Goal: Check status: Check status

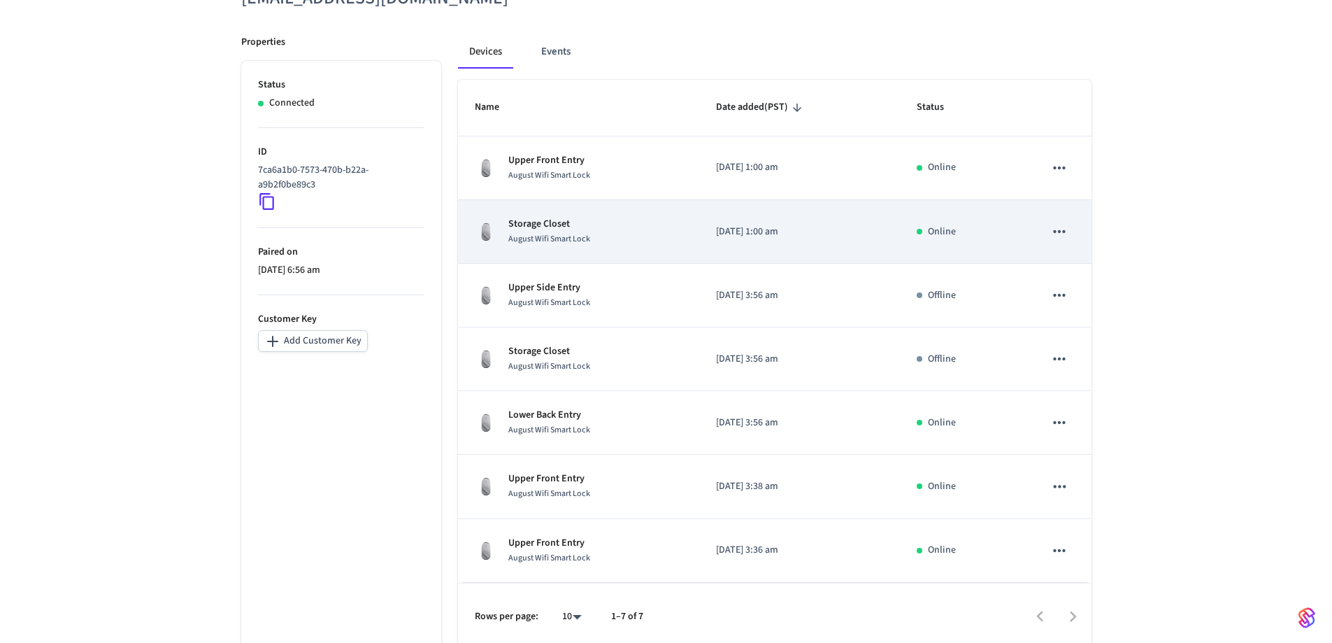
scroll to position [190, 0]
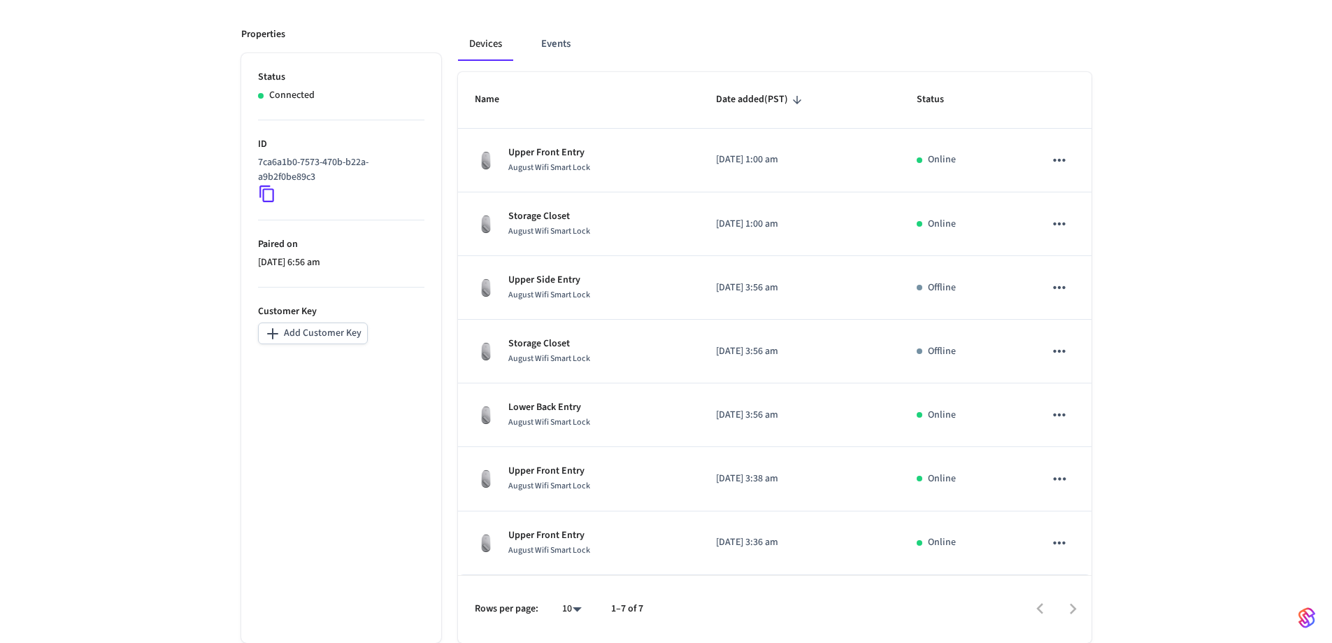
click at [1070, 607] on div at bounding box center [874, 608] width 433 height 33
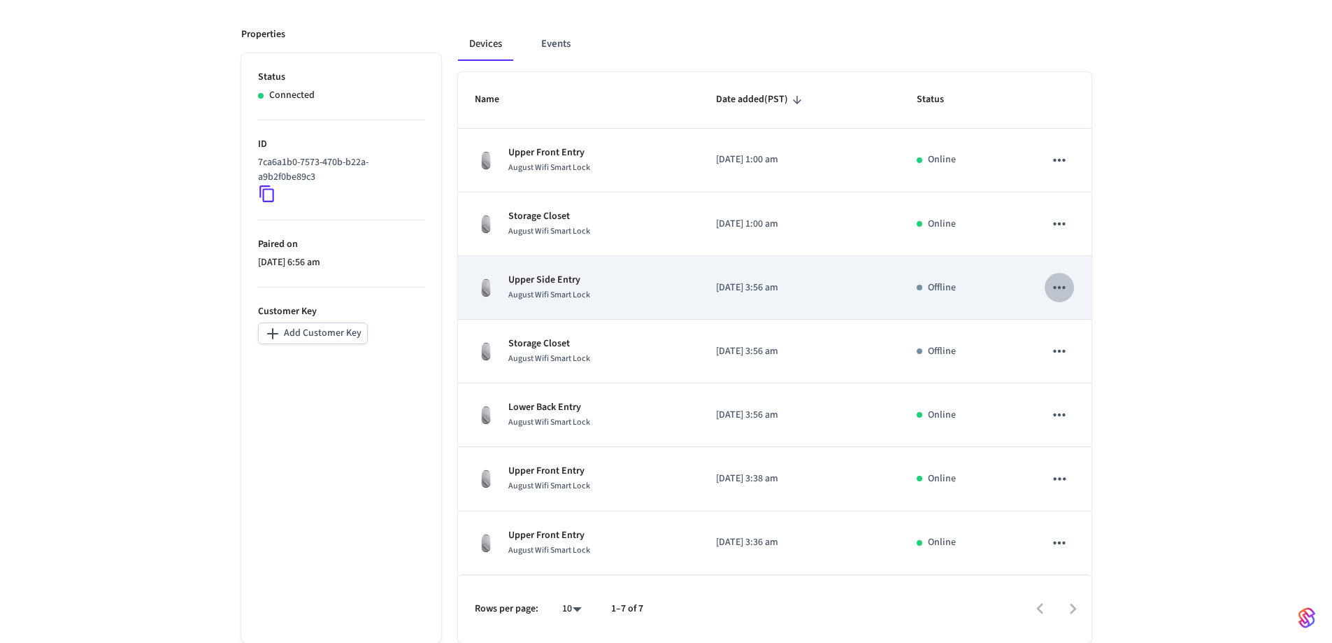
click at [1061, 290] on icon "sticky table" at bounding box center [1060, 287] width 18 height 18
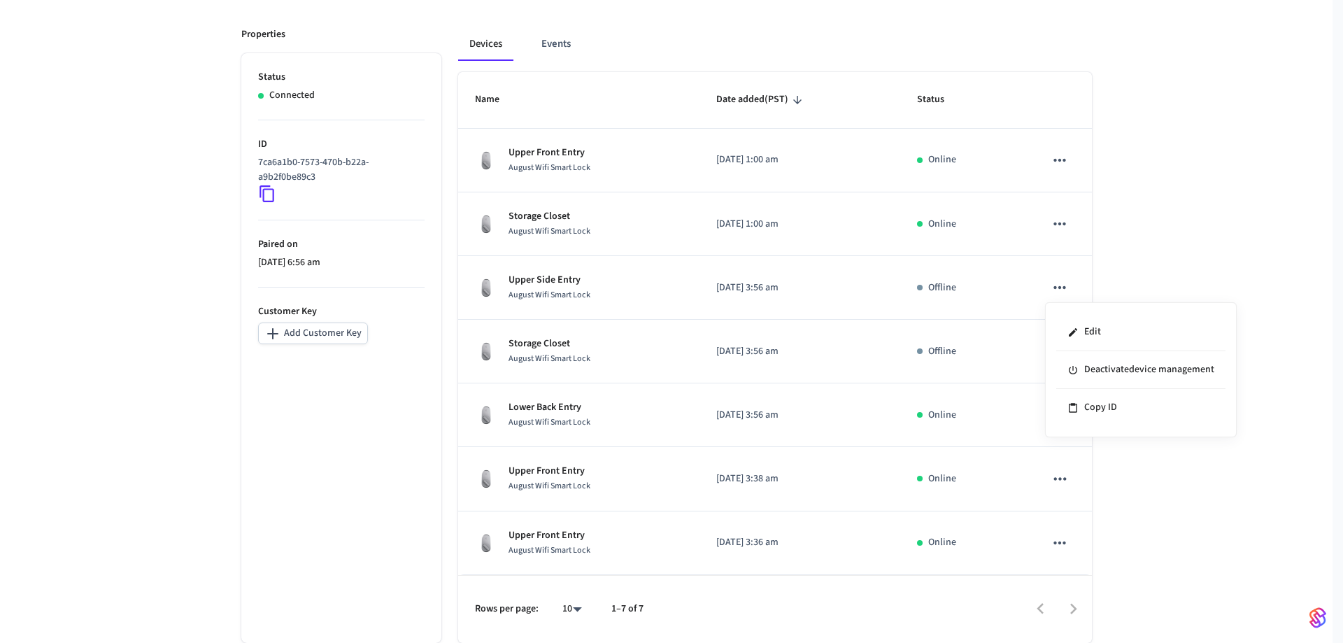
click at [550, 285] on div at bounding box center [671, 321] width 1343 height 643
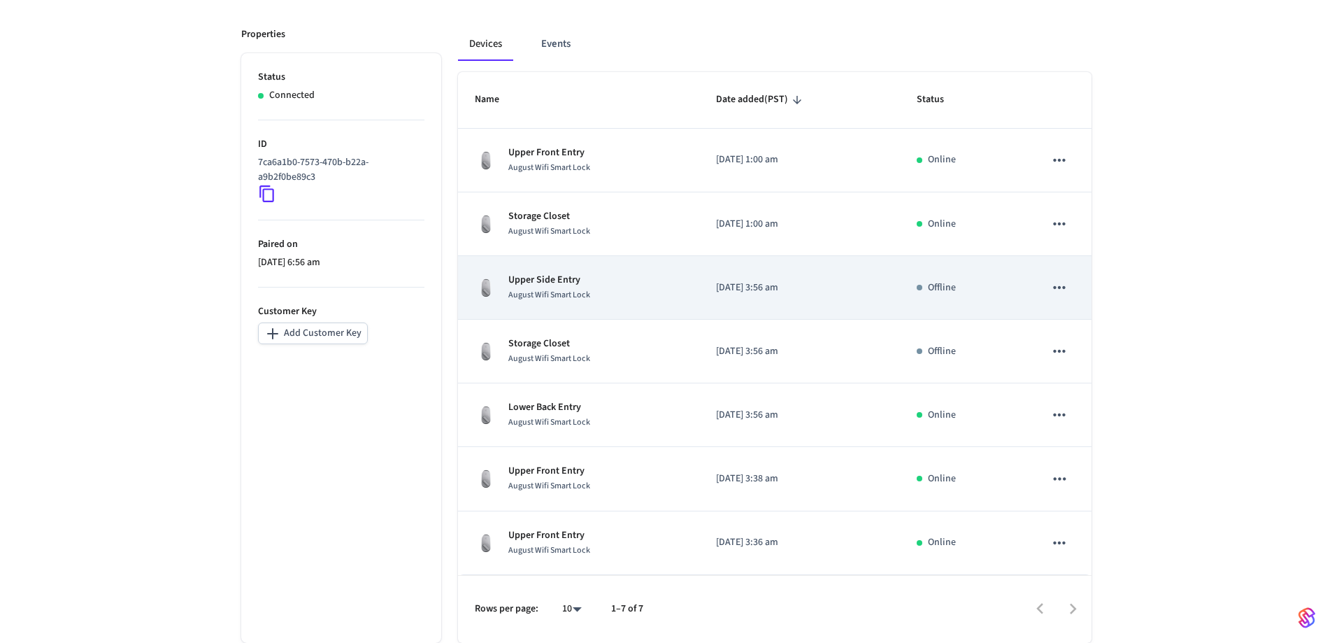
click at [600, 291] on div "Upper Side Entry August Wifi Smart Lock" at bounding box center [579, 287] width 208 height 29
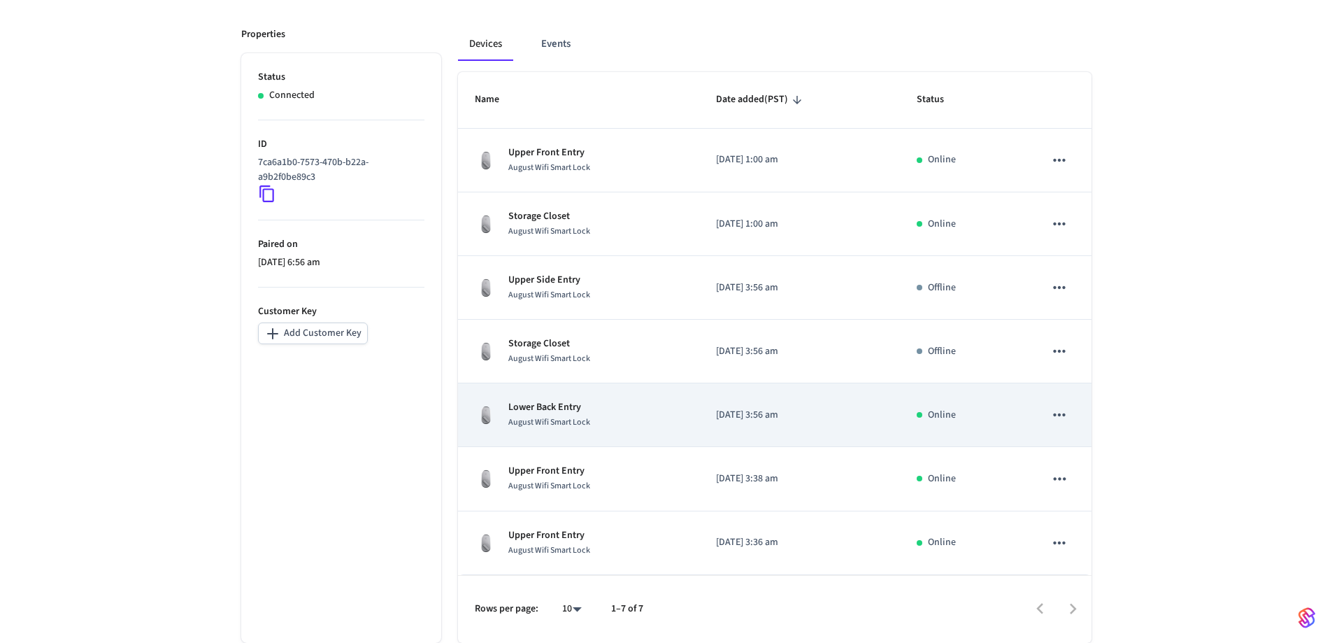
click at [545, 416] on span "August Wifi Smart Lock" at bounding box center [550, 422] width 82 height 12
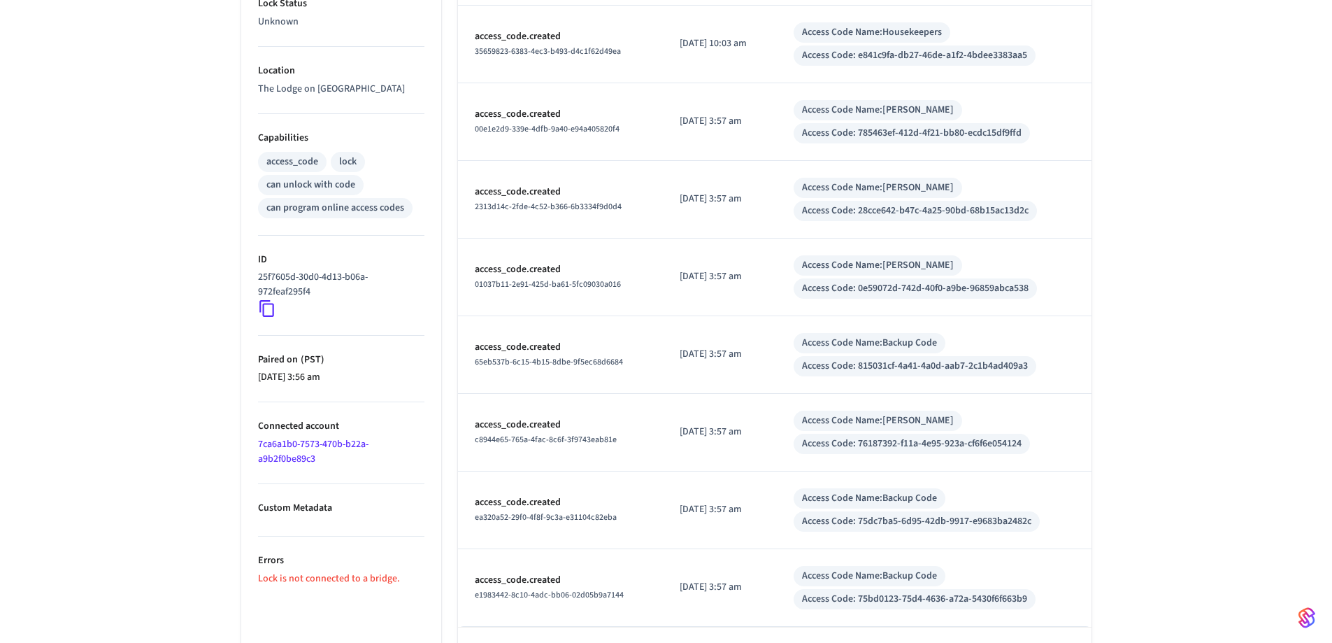
scroll to position [507, 0]
